Goal: Transaction & Acquisition: Obtain resource

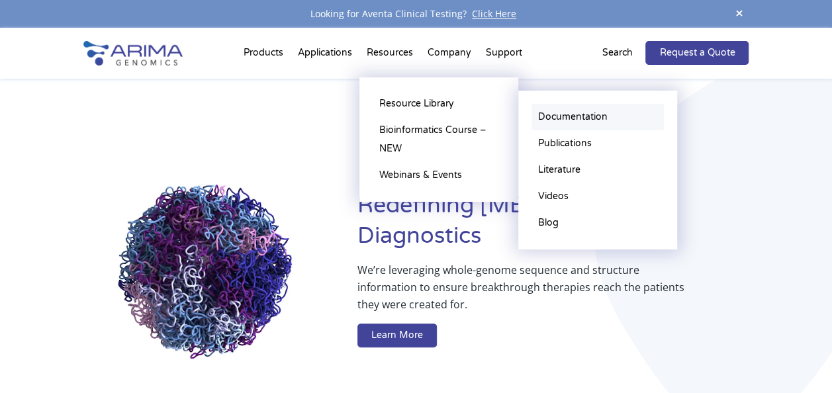
click at [580, 121] on link "Documentation" at bounding box center [598, 117] width 132 height 26
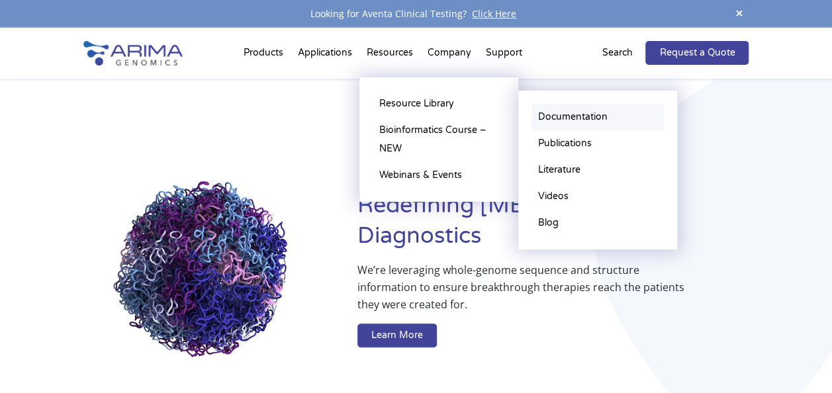
click at [560, 114] on link "Documentation" at bounding box center [598, 117] width 132 height 26
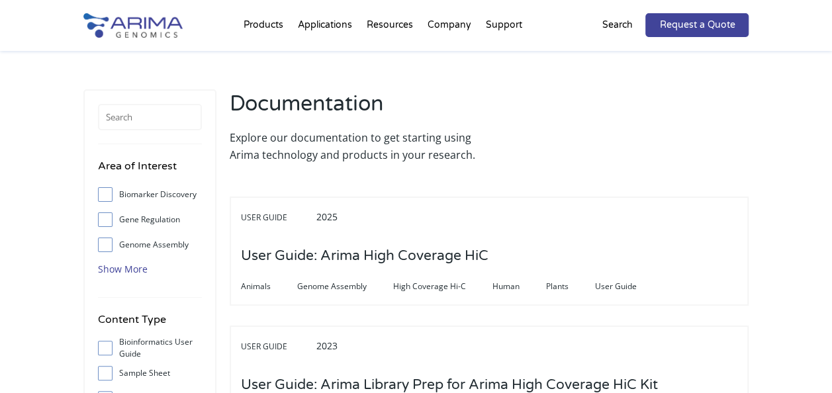
click at [132, 269] on span "Show More" at bounding box center [123, 269] width 50 height 13
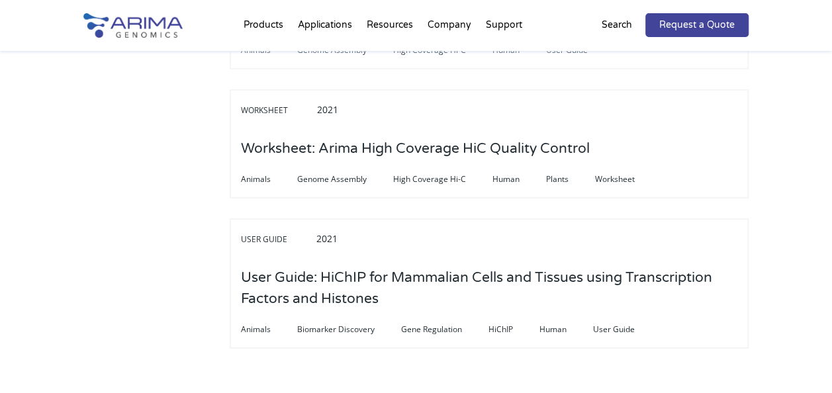
scroll to position [4433, 0]
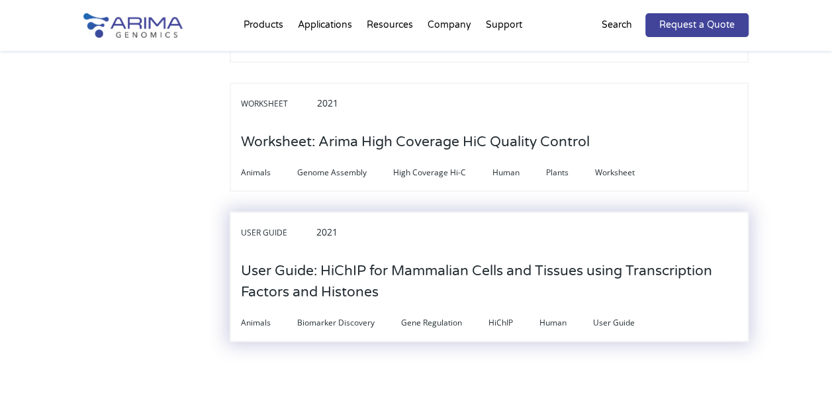
click at [545, 251] on h3 "User Guide: HiChIP for Mammalian Cells and Tissues using Transcription Factors …" at bounding box center [489, 282] width 497 height 62
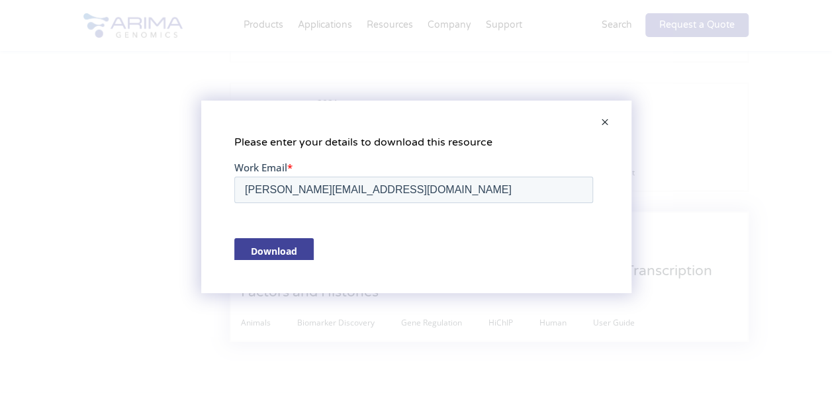
scroll to position [0, 0]
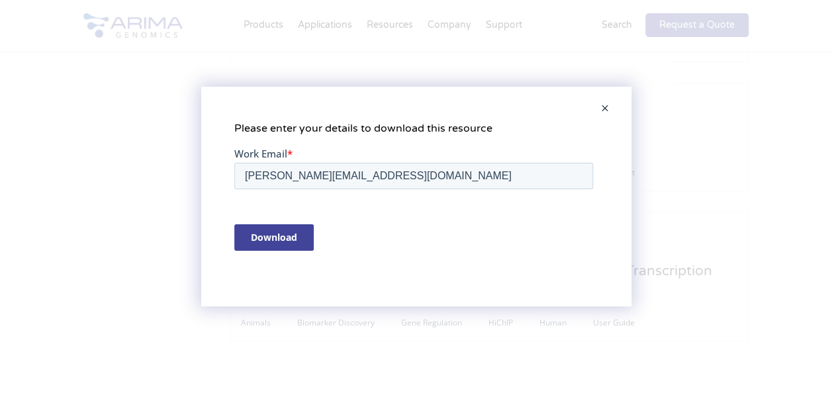
click at [285, 232] on input "Download" at bounding box center [273, 237] width 79 height 26
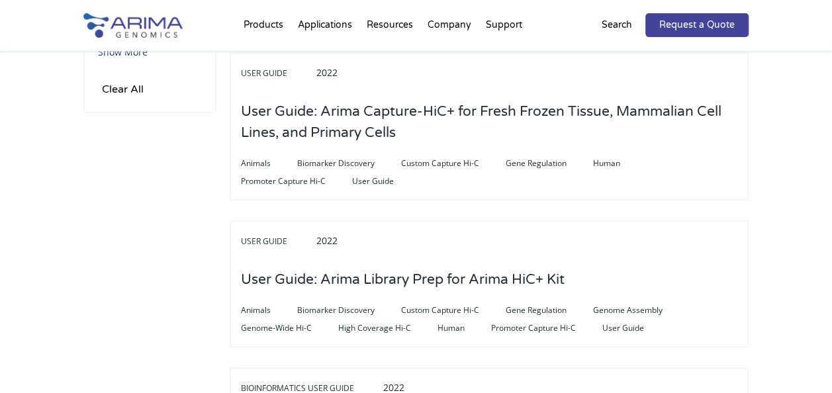
scroll to position [662, 0]
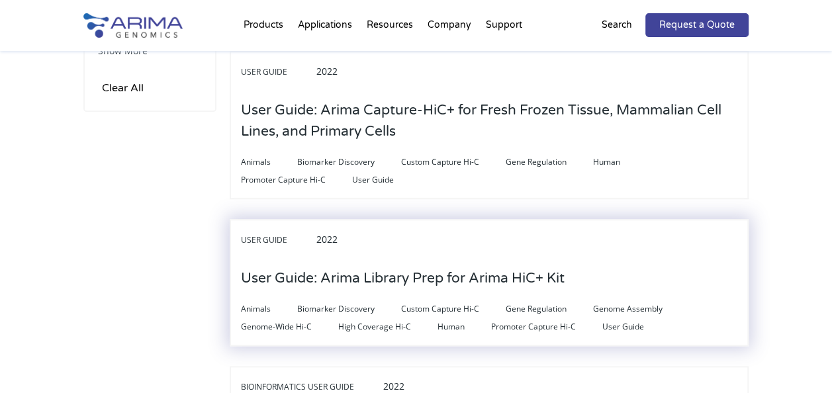
click at [564, 319] on span "Promoter Capture Hi-C" at bounding box center [546, 327] width 111 height 16
drag, startPoint x: 564, startPoint y: 315, endPoint x: 512, endPoint y: 277, distance: 64.9
click at [512, 277] on h3 "User Guide: Arima Library Prep for Arima HiC+ Kit" at bounding box center [403, 278] width 324 height 41
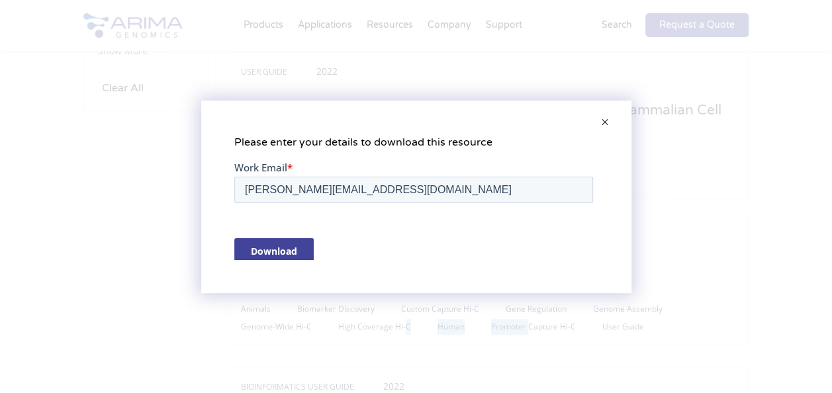
scroll to position [0, 0]
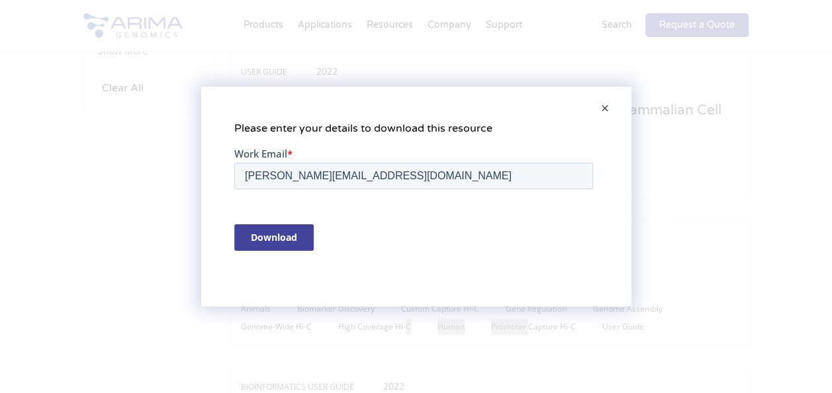
click at [266, 231] on input "Download" at bounding box center [273, 237] width 79 height 26
